Goal: Information Seeking & Learning: Check status

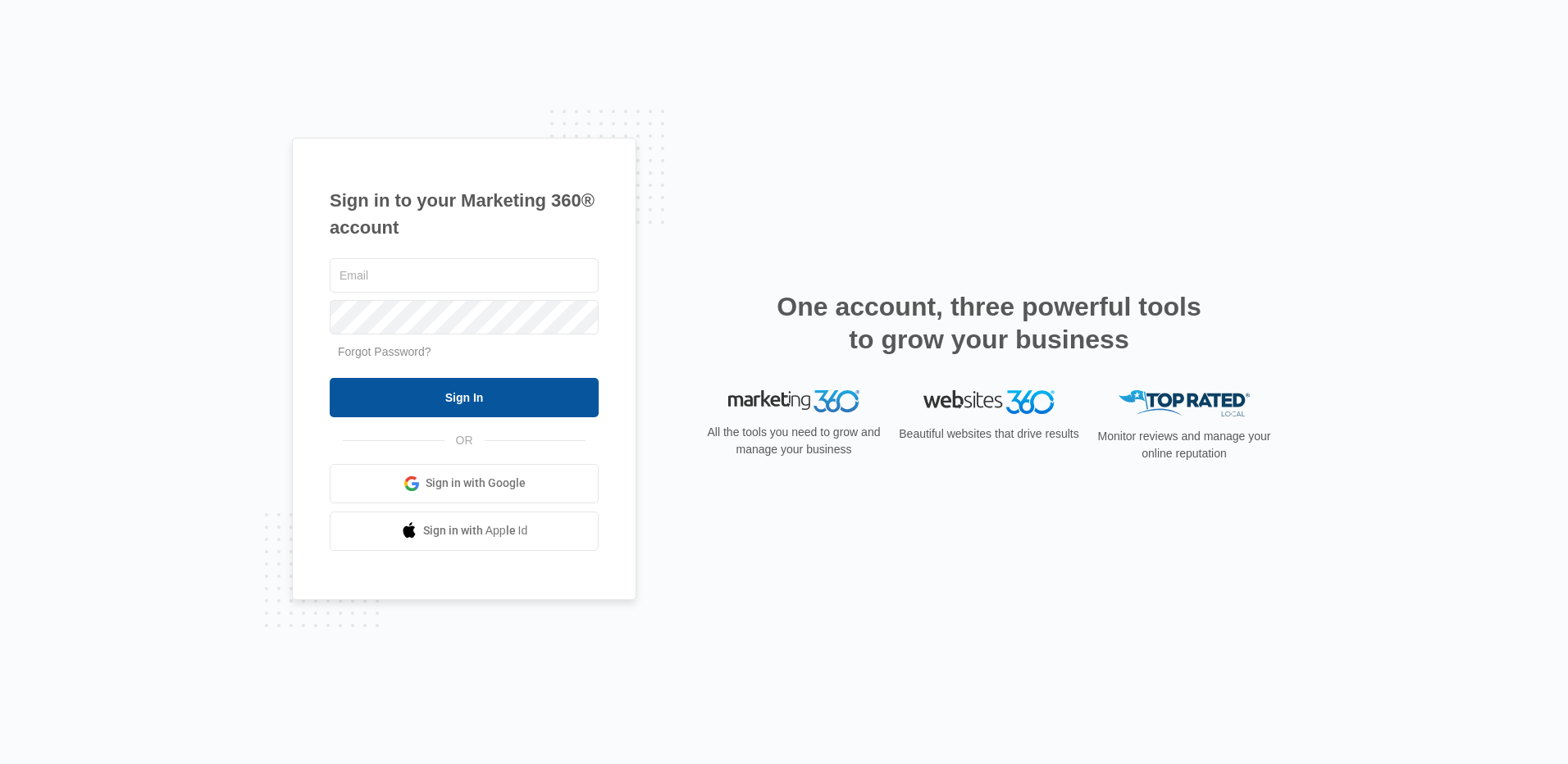
type input "[EMAIL_ADDRESS][DOMAIN_NAME]"
click at [494, 403] on input "Sign In" at bounding box center [464, 397] width 269 height 39
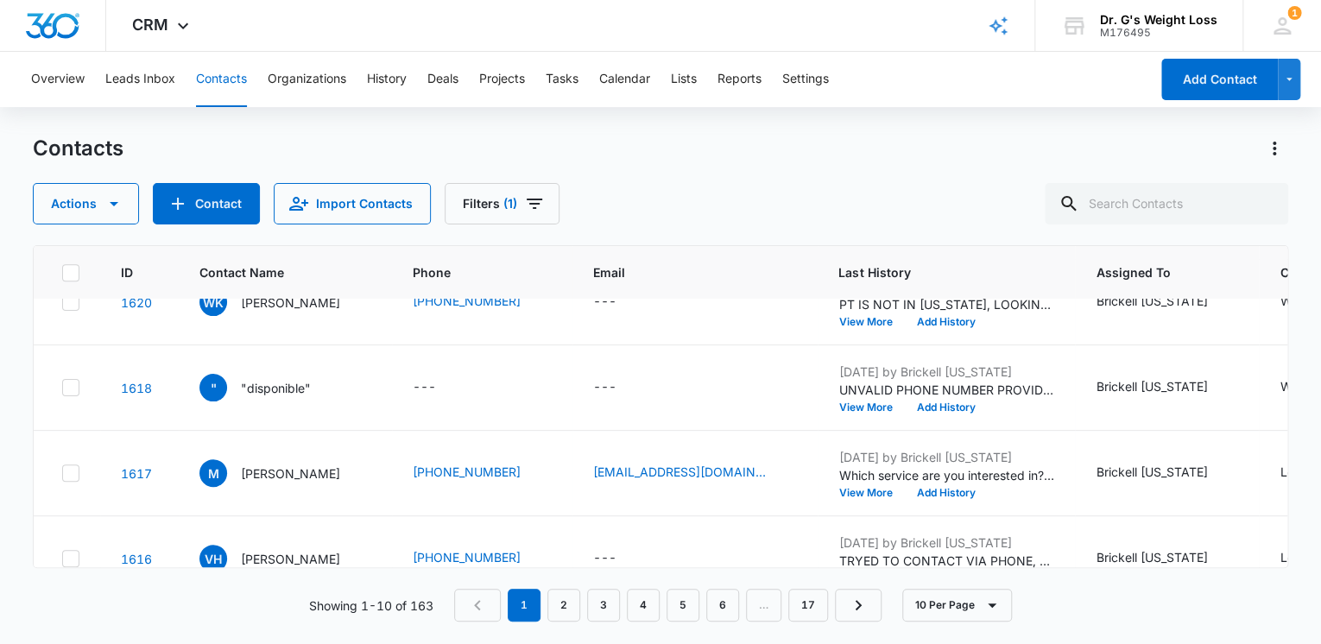
scroll to position [594, 0]
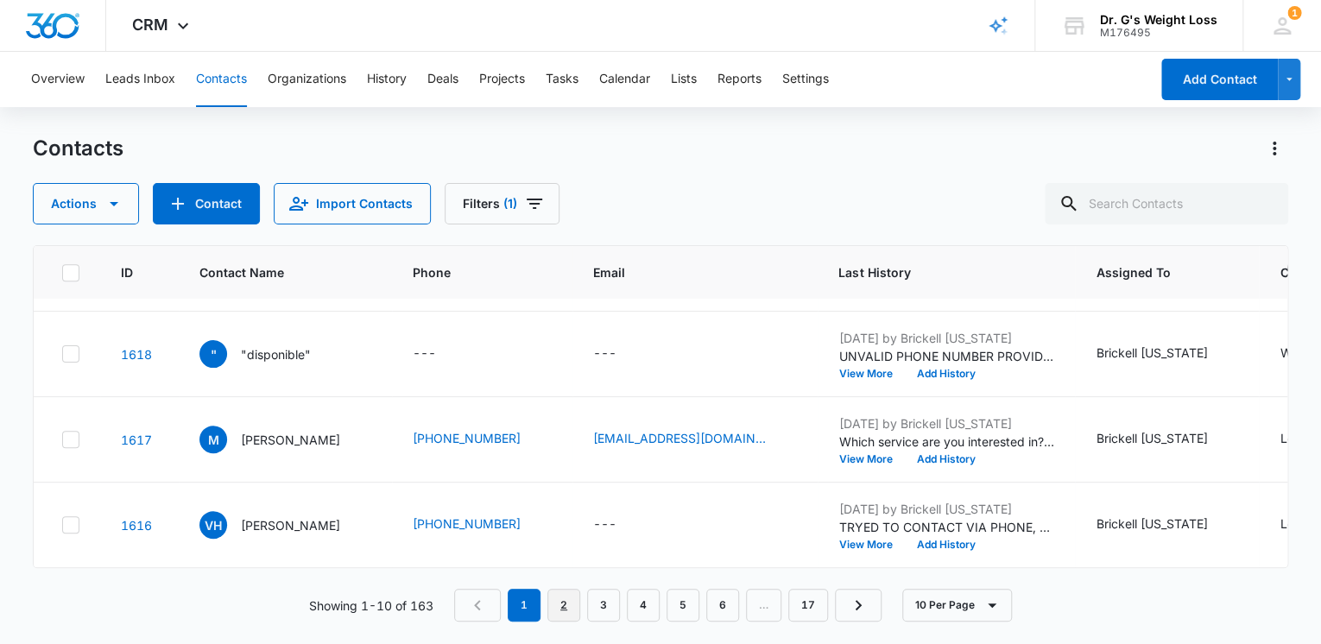
click at [564, 611] on link "2" at bounding box center [563, 605] width 33 height 33
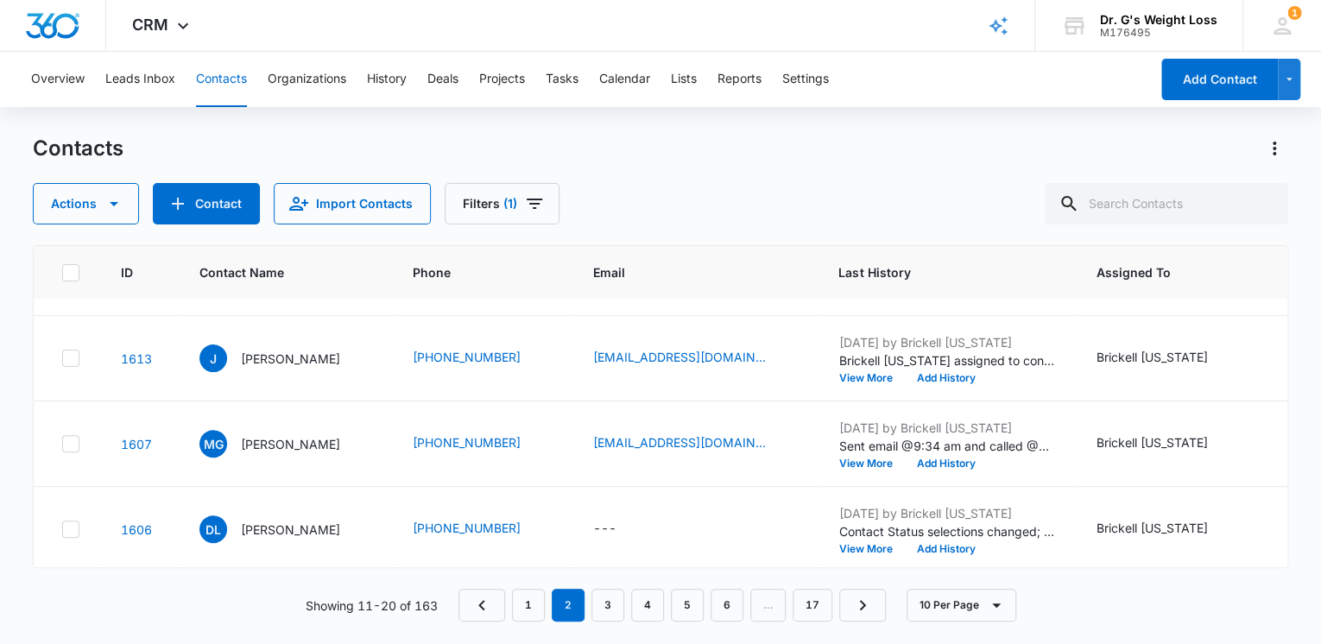
scroll to position [138, 0]
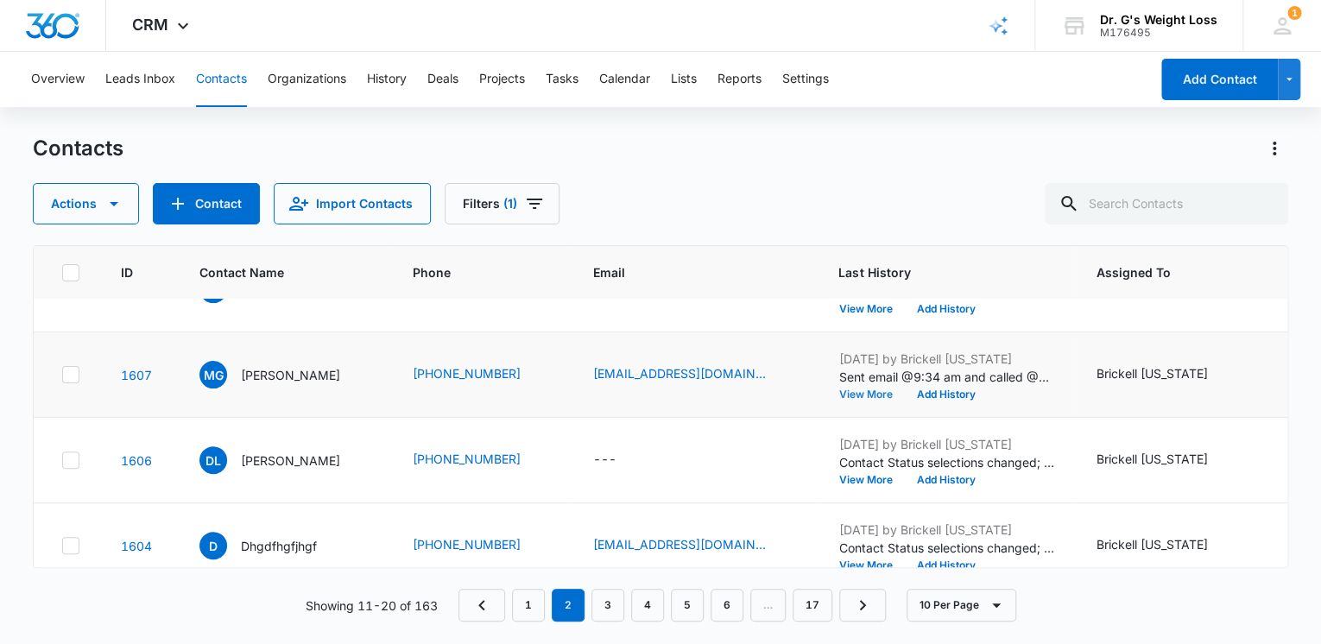
click at [880, 394] on button "View More" at bounding box center [871, 394] width 66 height 10
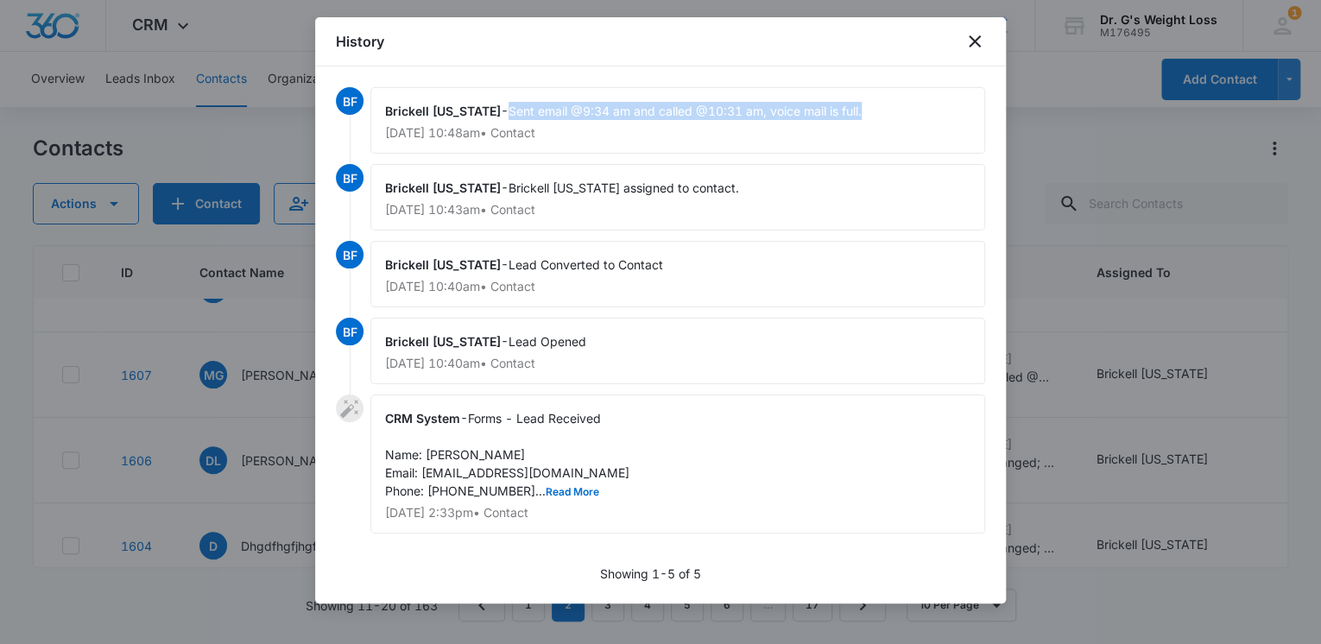
drag, startPoint x: 487, startPoint y: 107, endPoint x: 840, endPoint y: 115, distance: 353.1
click at [840, 115] on span "Sent email @9:34 am and called @10:31 am, voice mail is full." at bounding box center [684, 111] width 353 height 15
copy span "Sent email @9:34 am and called @10:31 am, voice mail is full."
click at [968, 35] on icon "close" at bounding box center [974, 41] width 21 height 21
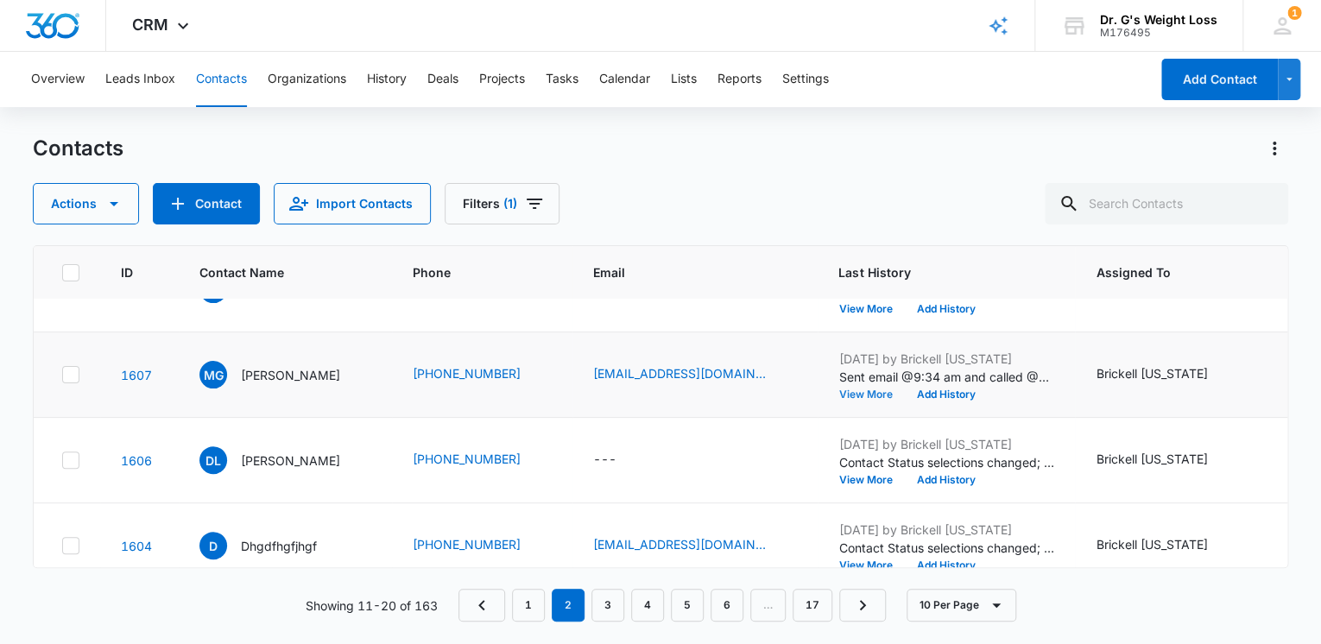
click at [886, 396] on button "View More" at bounding box center [871, 394] width 66 height 10
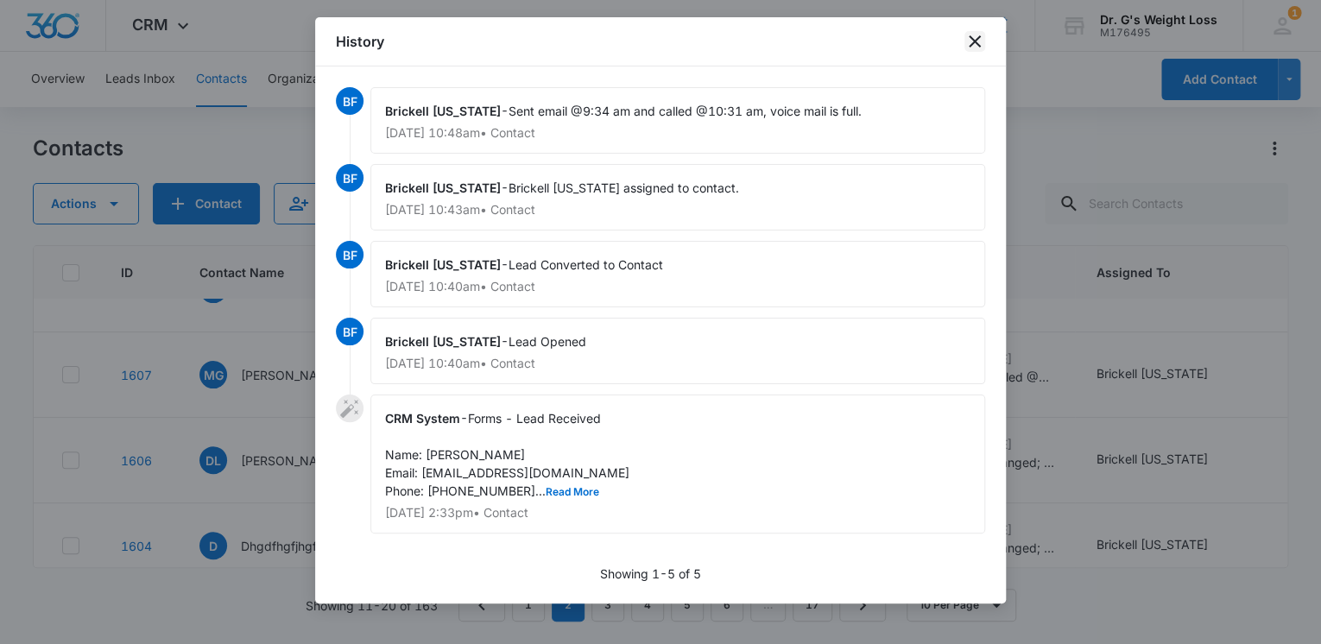
click at [974, 41] on icon "close" at bounding box center [974, 41] width 12 height 12
